Goal: Task Accomplishment & Management: Manage account settings

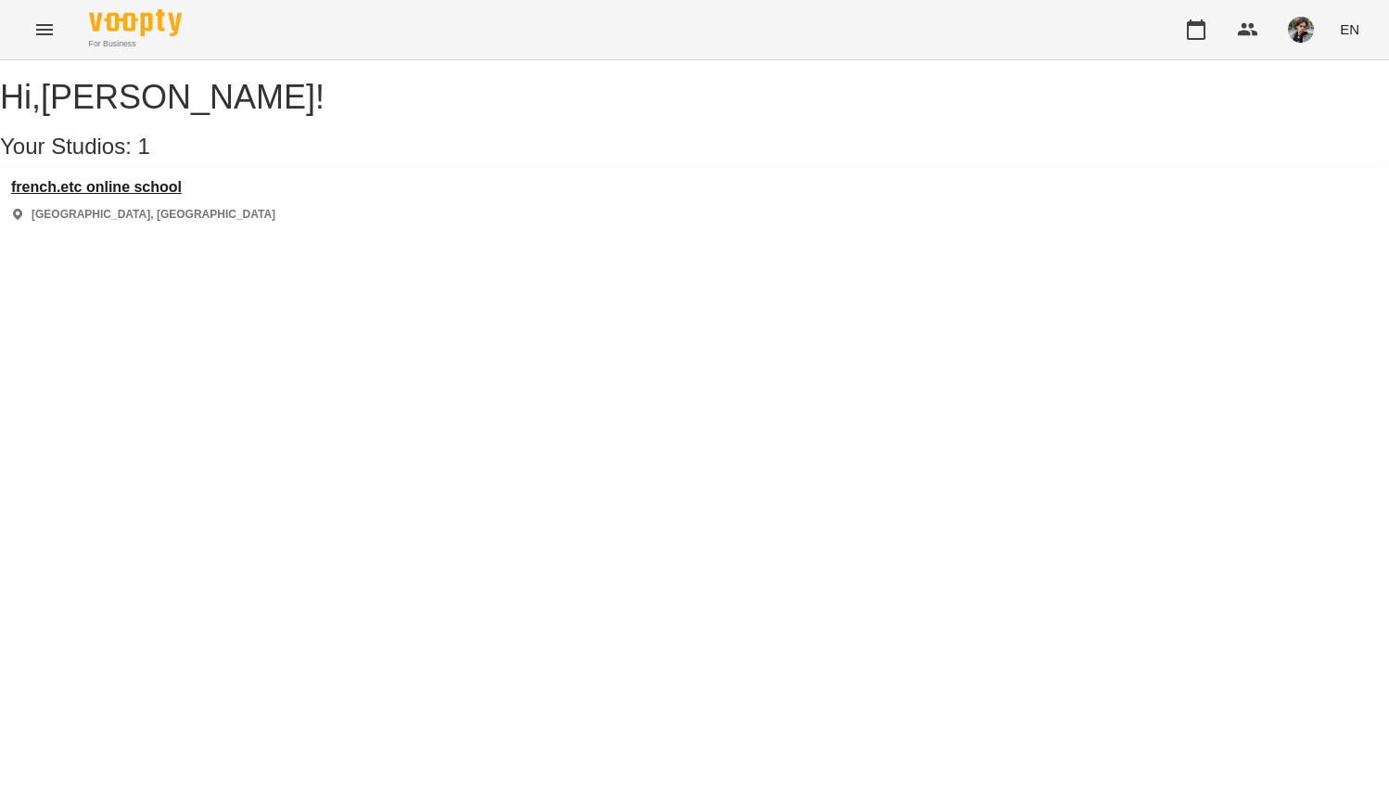
click at [146, 196] on h3 "french.etc online school" at bounding box center [143, 187] width 264 height 17
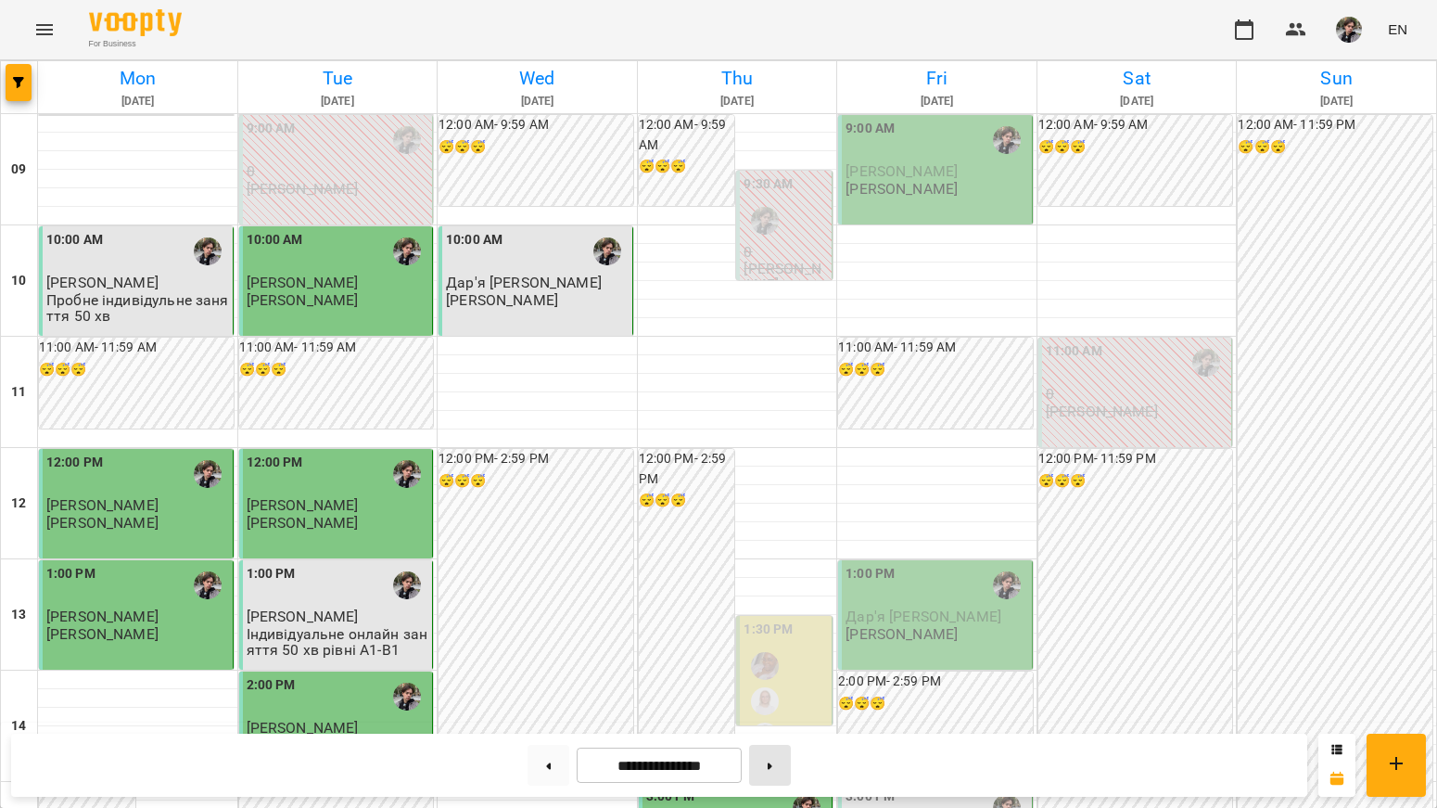
click at [772, 764] on icon at bounding box center [770, 765] width 5 height 7
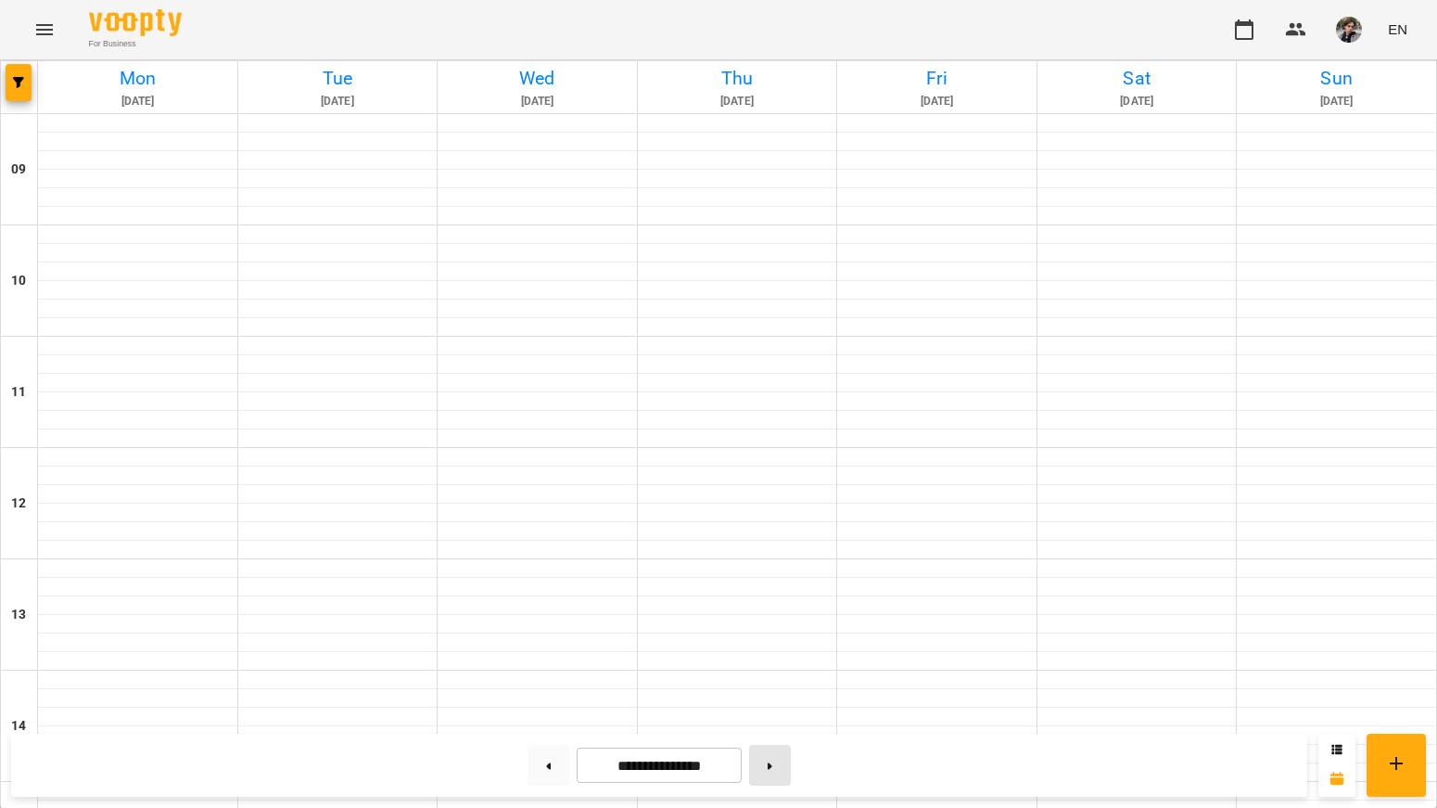
type input "**********"
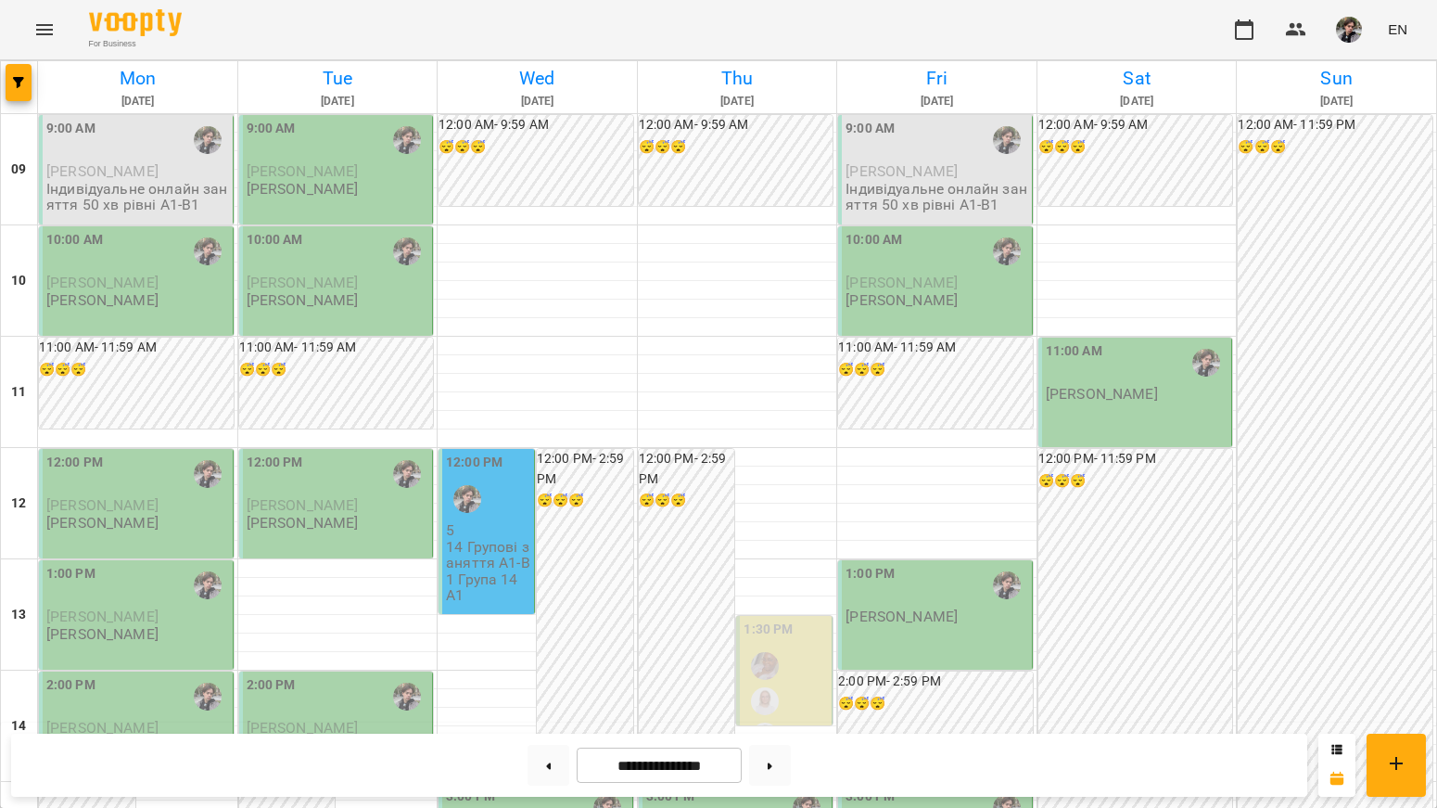
scroll to position [947, 0]
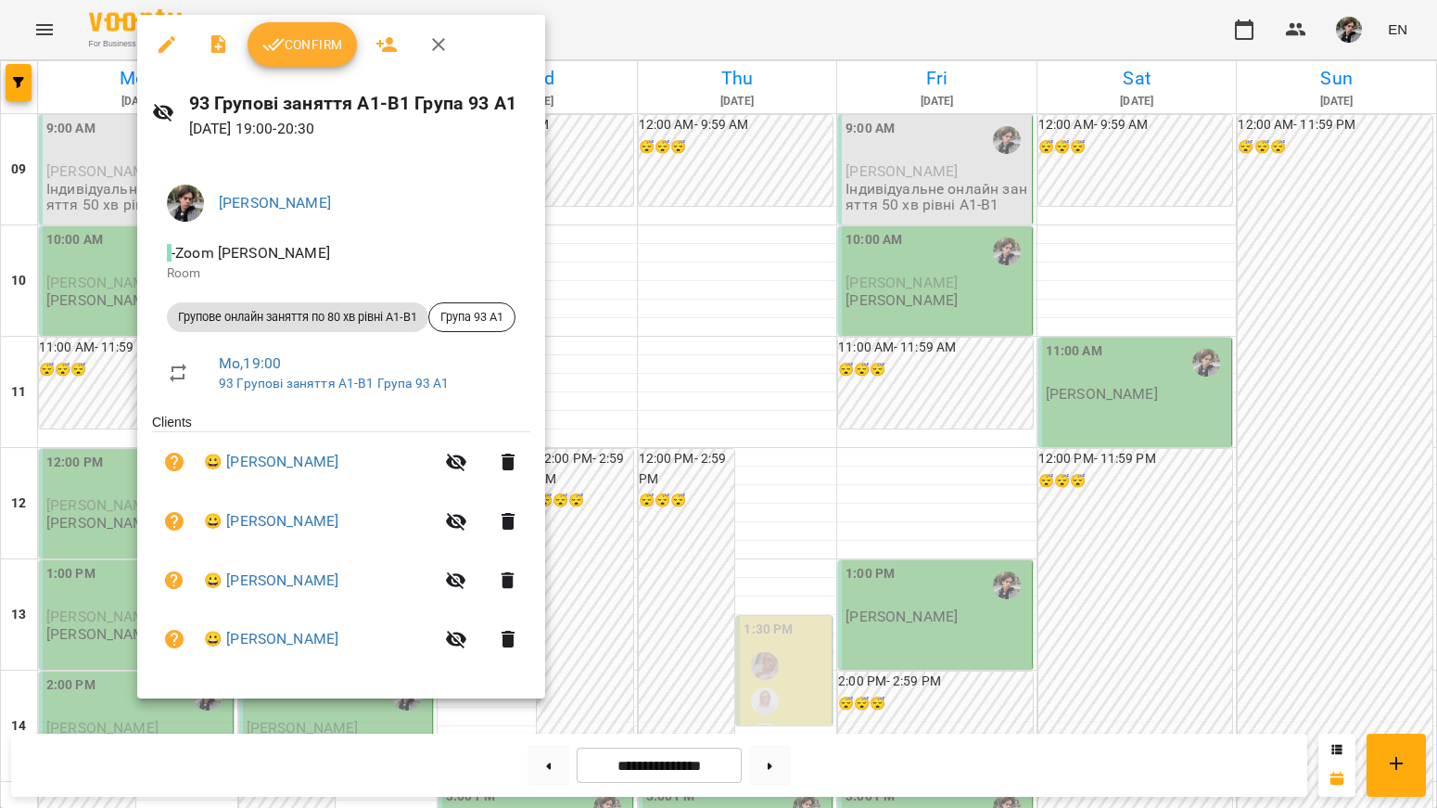
click at [691, 395] on div at bounding box center [718, 404] width 1437 height 808
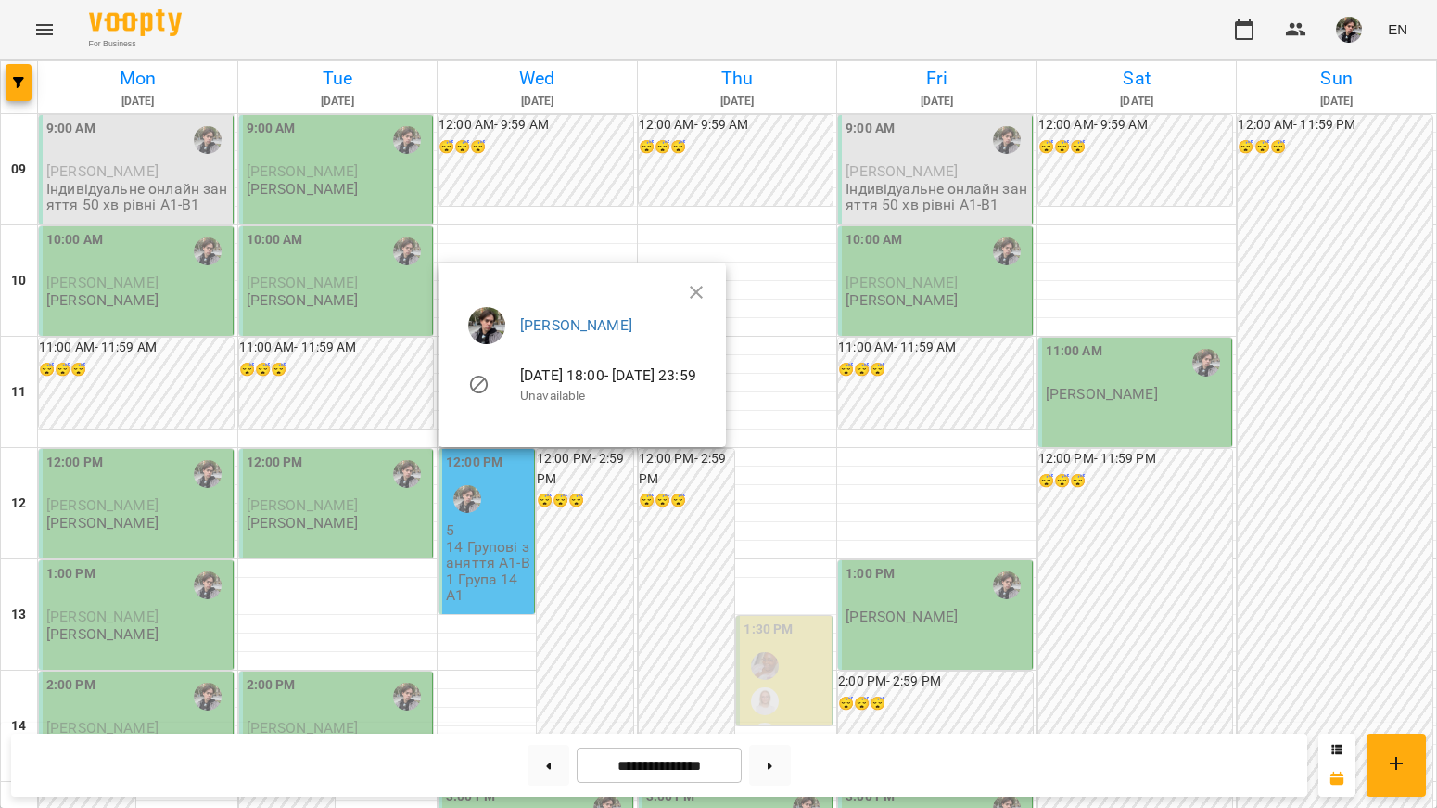
click at [574, 627] on div at bounding box center [718, 404] width 1437 height 808
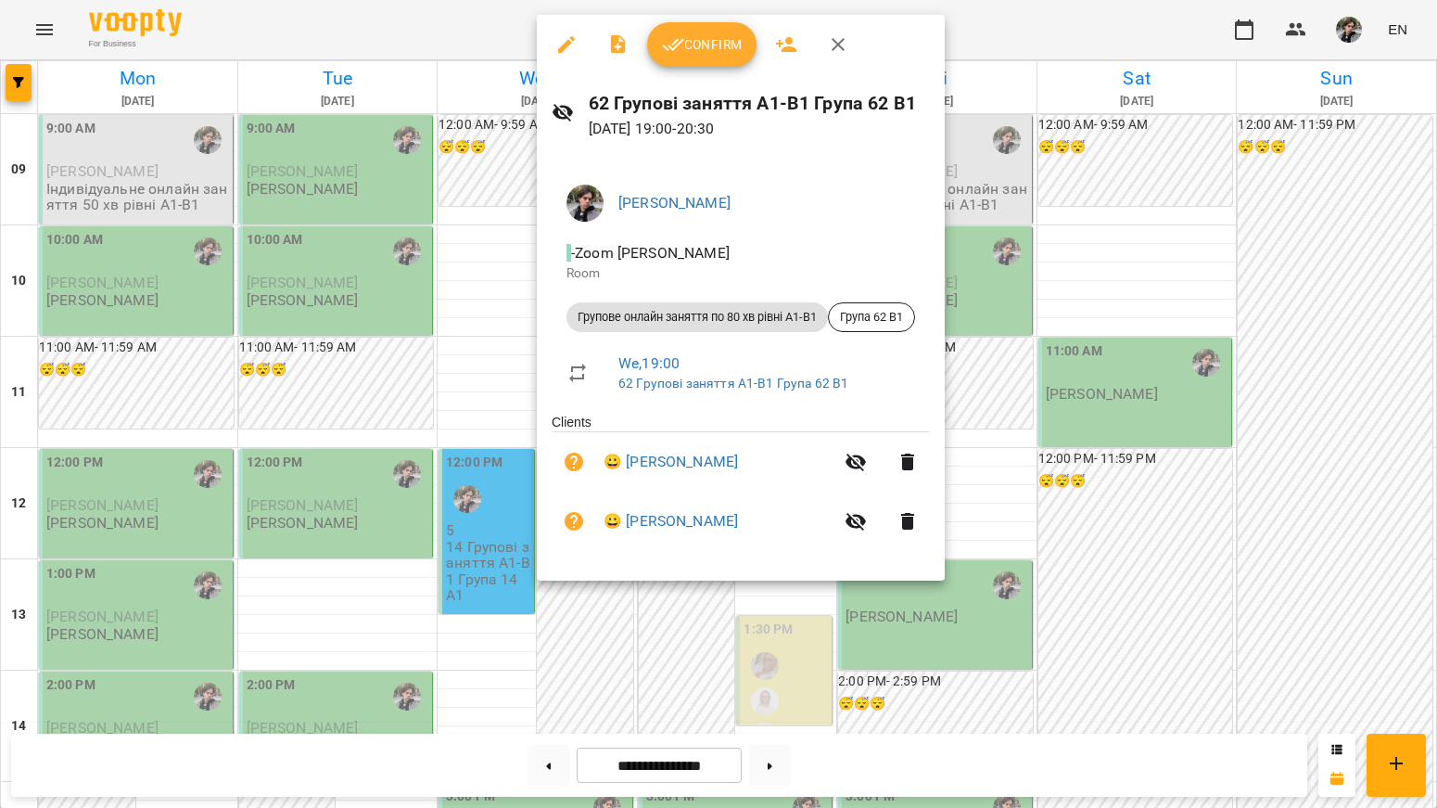
click at [487, 350] on div at bounding box center [718, 404] width 1437 height 808
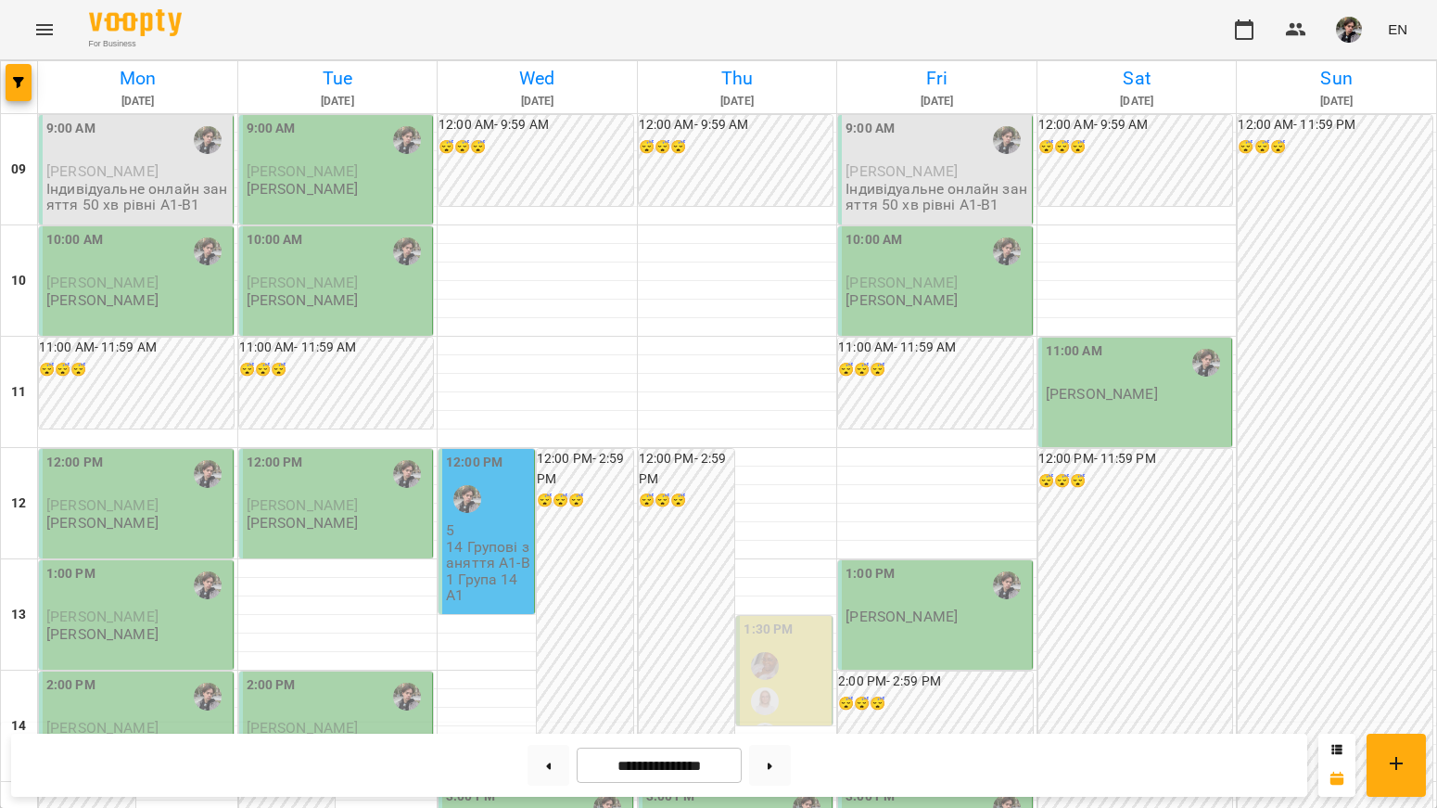
scroll to position [244, 0]
click at [487, 539] on p "14 Групові заняття А1-В1 Група 14 А1" at bounding box center [488, 571] width 84 height 64
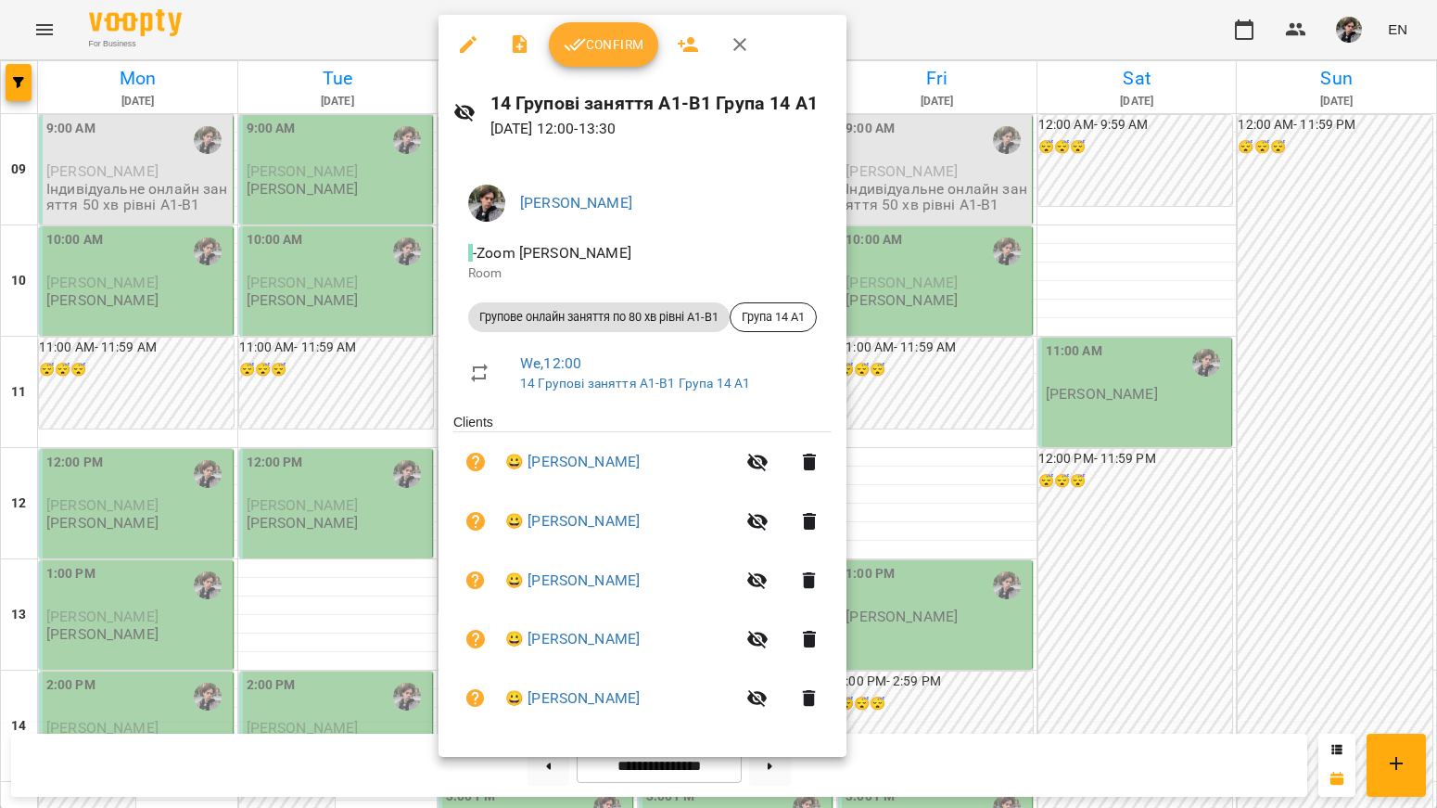
click at [647, 569] on span "😀 Люсі Петрова" at bounding box center [620, 580] width 230 height 22
